Goal: Check status: Check status

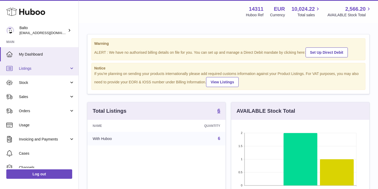
click at [48, 68] on span "Listings" at bounding box center [44, 68] width 50 height 5
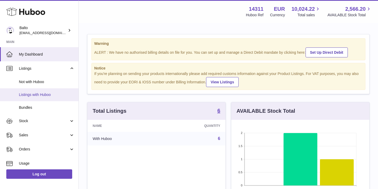
click at [49, 94] on span "Listings with Huboo" at bounding box center [47, 94] width 56 height 5
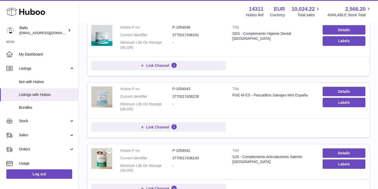
scroll to position [87, 0]
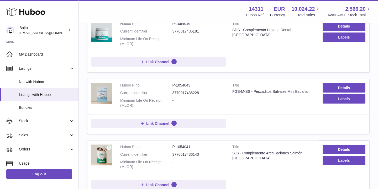
click at [241, 90] on div "FGE-M-ES - Pescaditos Salvajes Mini España" at bounding box center [273, 91] width 82 height 5
click at [352, 87] on link "Details" at bounding box center [343, 87] width 43 height 9
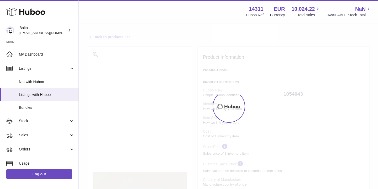
select select
select select "****"
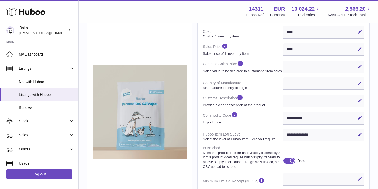
scroll to position [109, 0]
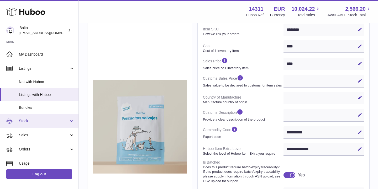
click at [36, 117] on link "Stock" at bounding box center [39, 121] width 78 height 14
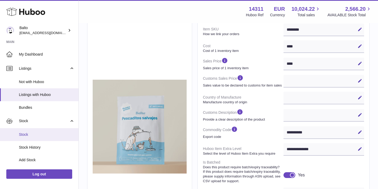
click at [35, 132] on span "Stock" at bounding box center [47, 134] width 56 height 5
